Goal: Task Accomplishment & Management: Manage account settings

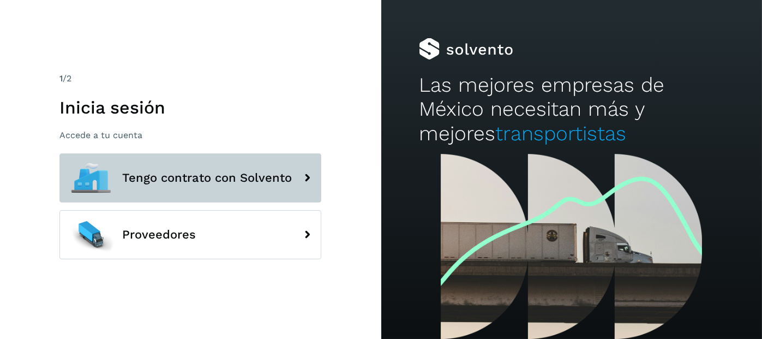
click at [142, 183] on span "Tengo contrato con Solvento" at bounding box center [207, 177] width 170 height 13
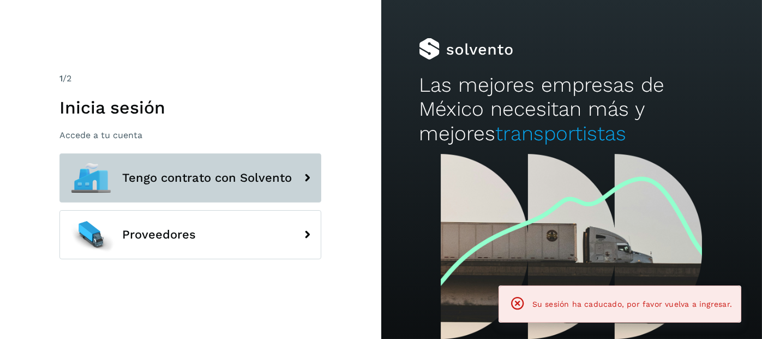
click at [216, 176] on span "Tengo contrato con Solvento" at bounding box center [207, 177] width 170 height 13
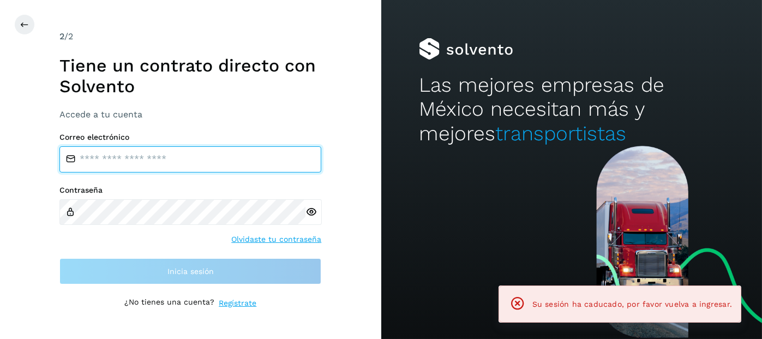
click at [201, 161] on input "email" at bounding box center [190, 159] width 262 height 26
type input "**********"
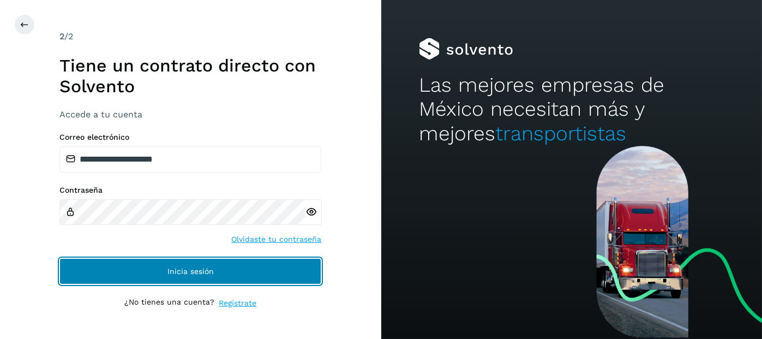
click at [173, 273] on span "Inicia sesión" at bounding box center [190, 271] width 46 height 8
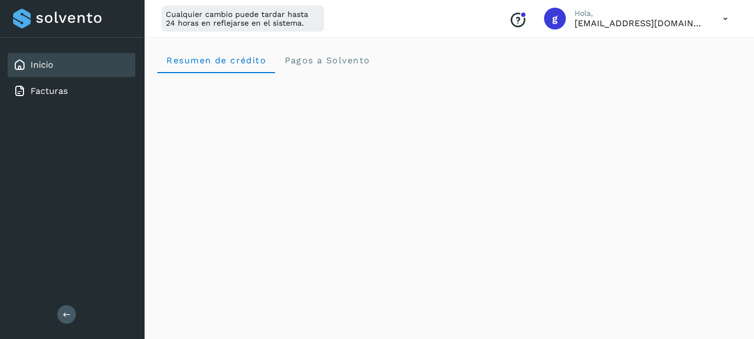
click at [71, 315] on button at bounding box center [66, 314] width 19 height 19
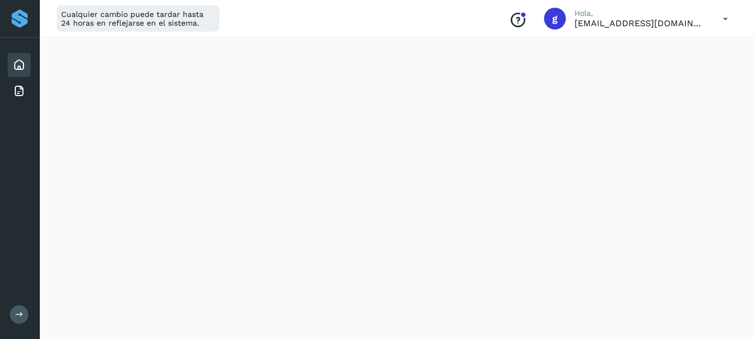
scroll to position [716, 0]
